Goal: Information Seeking & Learning: Learn about a topic

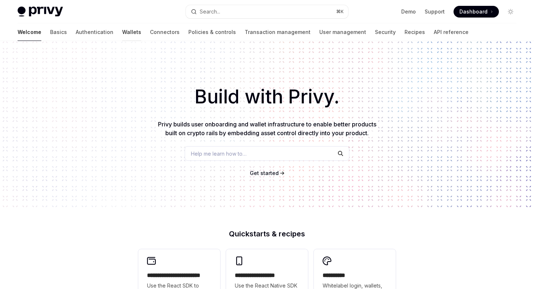
click at [122, 35] on link "Wallets" at bounding box center [131, 32] width 19 height 18
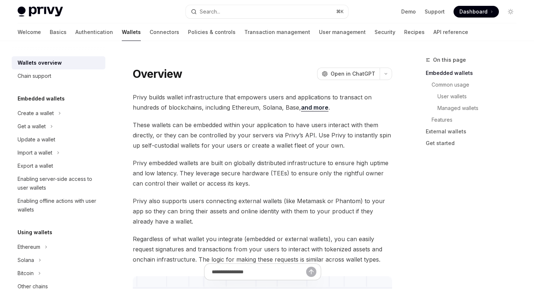
click at [253, 68] on div "Overview OpenAI Open in ChatGPT" at bounding box center [262, 73] width 259 height 13
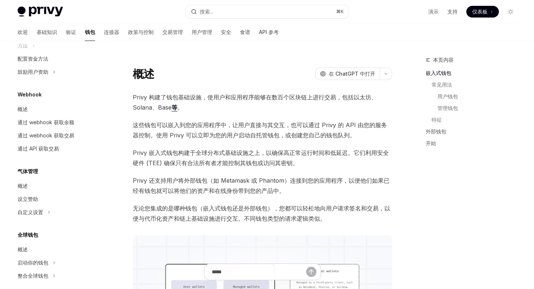
scroll to position [322, 0]
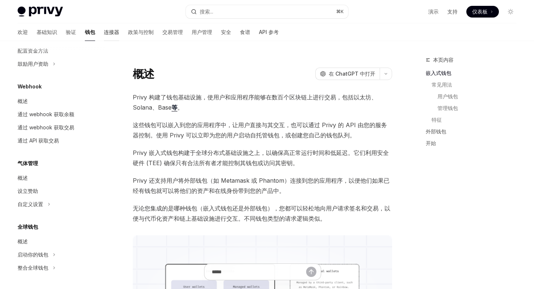
click at [104, 34] on font "连接器" at bounding box center [111, 32] width 15 height 6
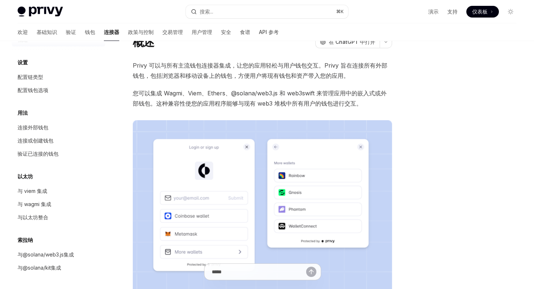
scroll to position [24, 0]
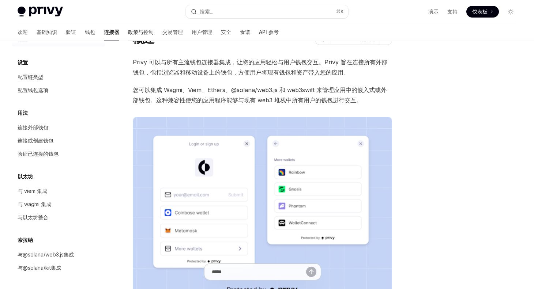
click at [128, 32] on font "政策与控制" at bounding box center [141, 32] width 26 height 6
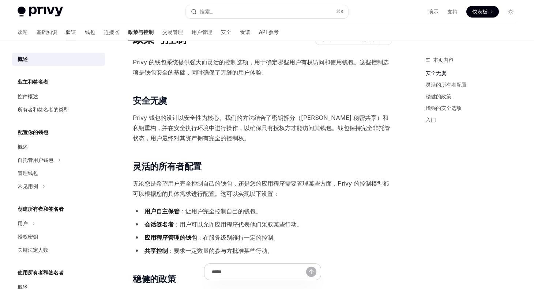
click at [66, 32] on font "验证" at bounding box center [71, 32] width 10 height 6
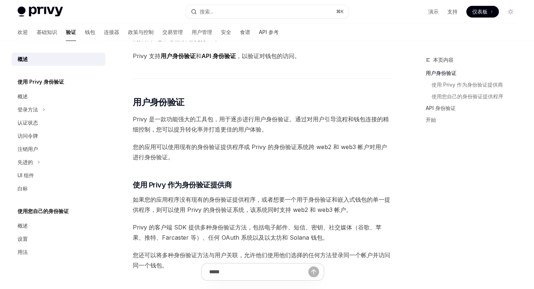
scroll to position [103, 0]
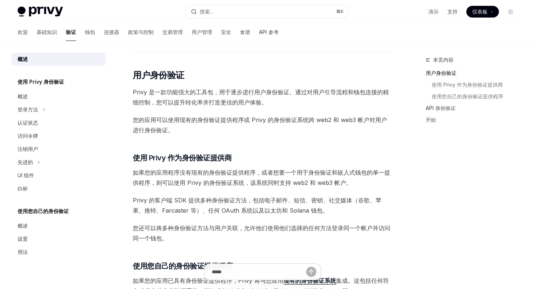
type textarea "*"
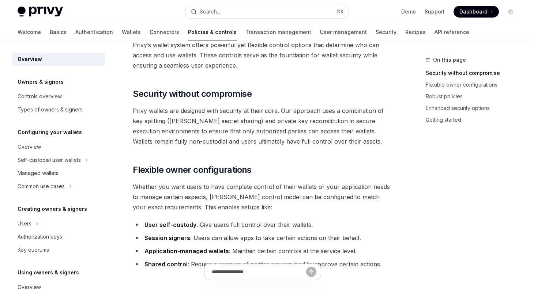
scroll to position [24, 0]
